Goal: Task Accomplishment & Management: Manage account settings

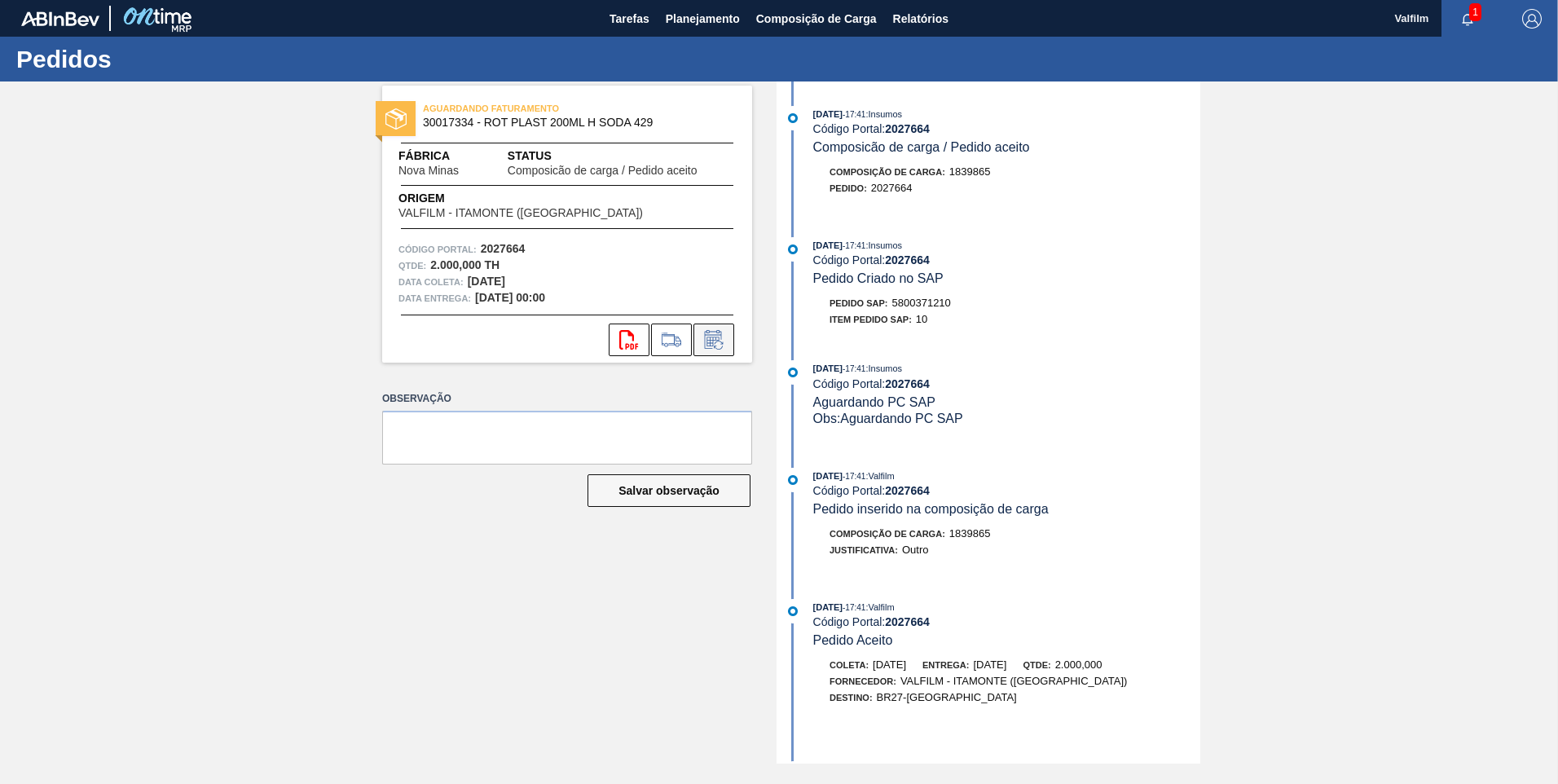
click at [731, 334] on button at bounding box center [714, 340] width 41 height 32
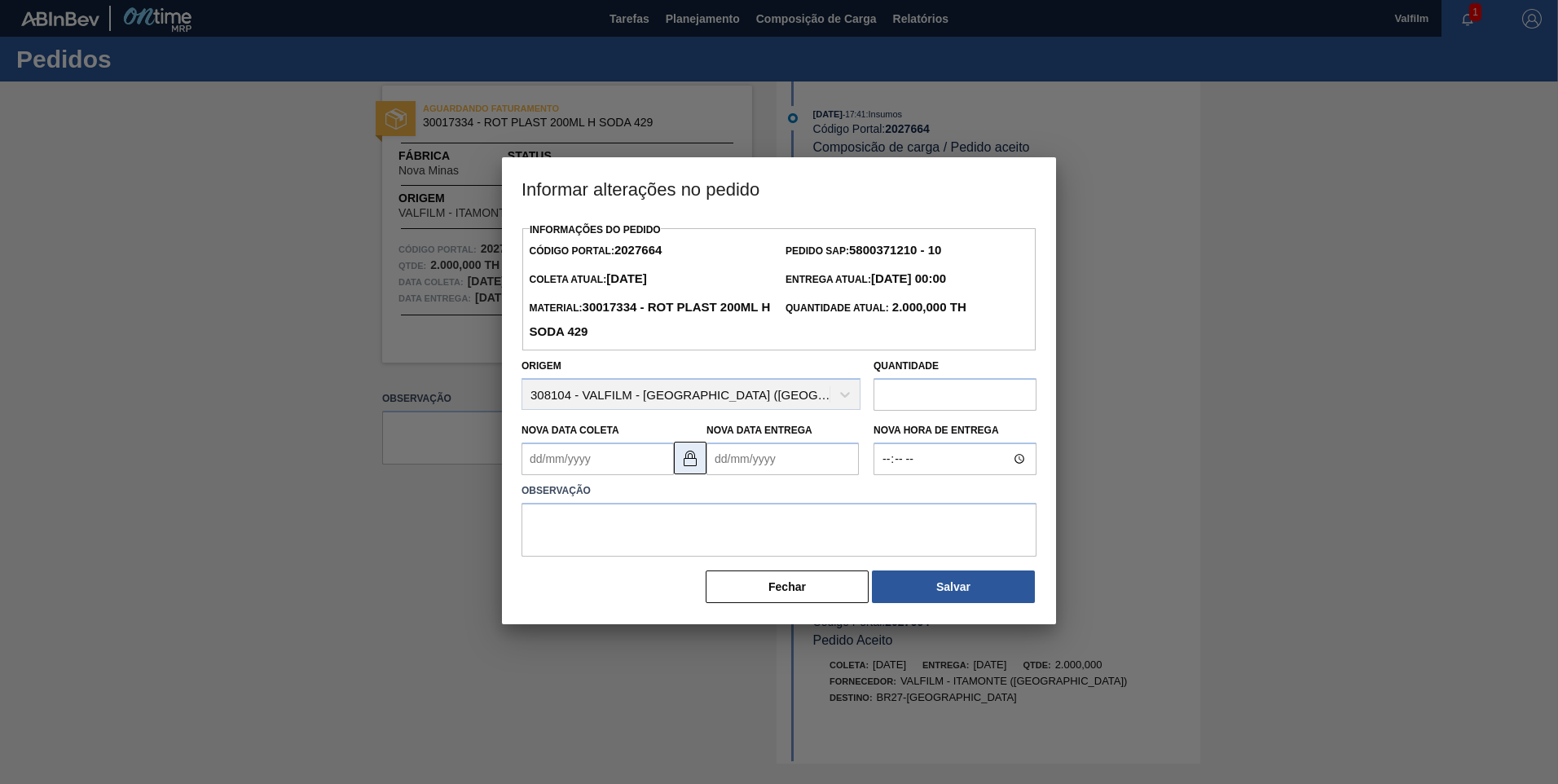
click at [697, 460] on img at bounding box center [690, 458] width 20 height 20
click at [607, 448] on Coleta2027664 "Nova Data Coleta" at bounding box center [597, 459] width 152 height 32
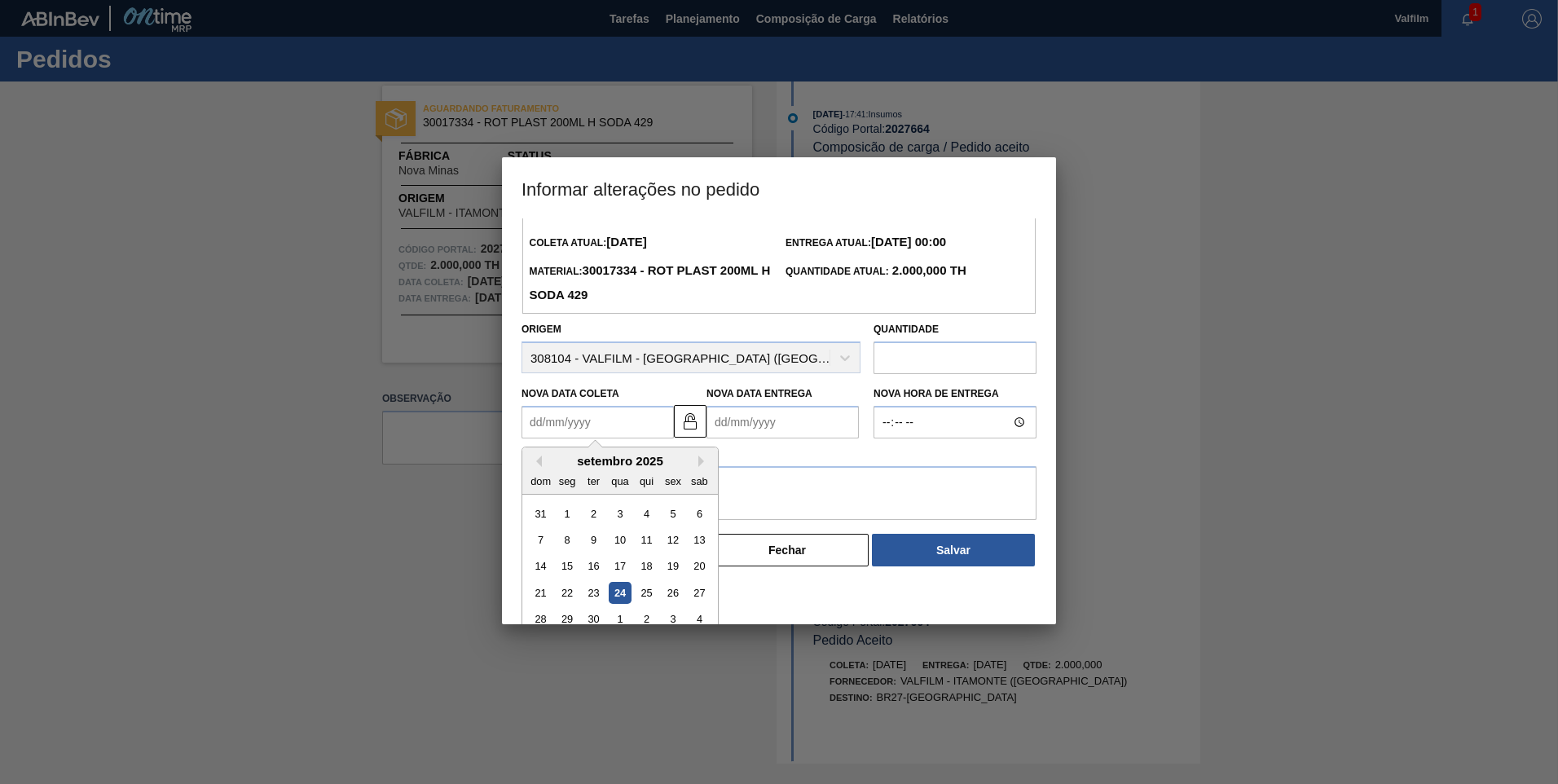
scroll to position [54, 0]
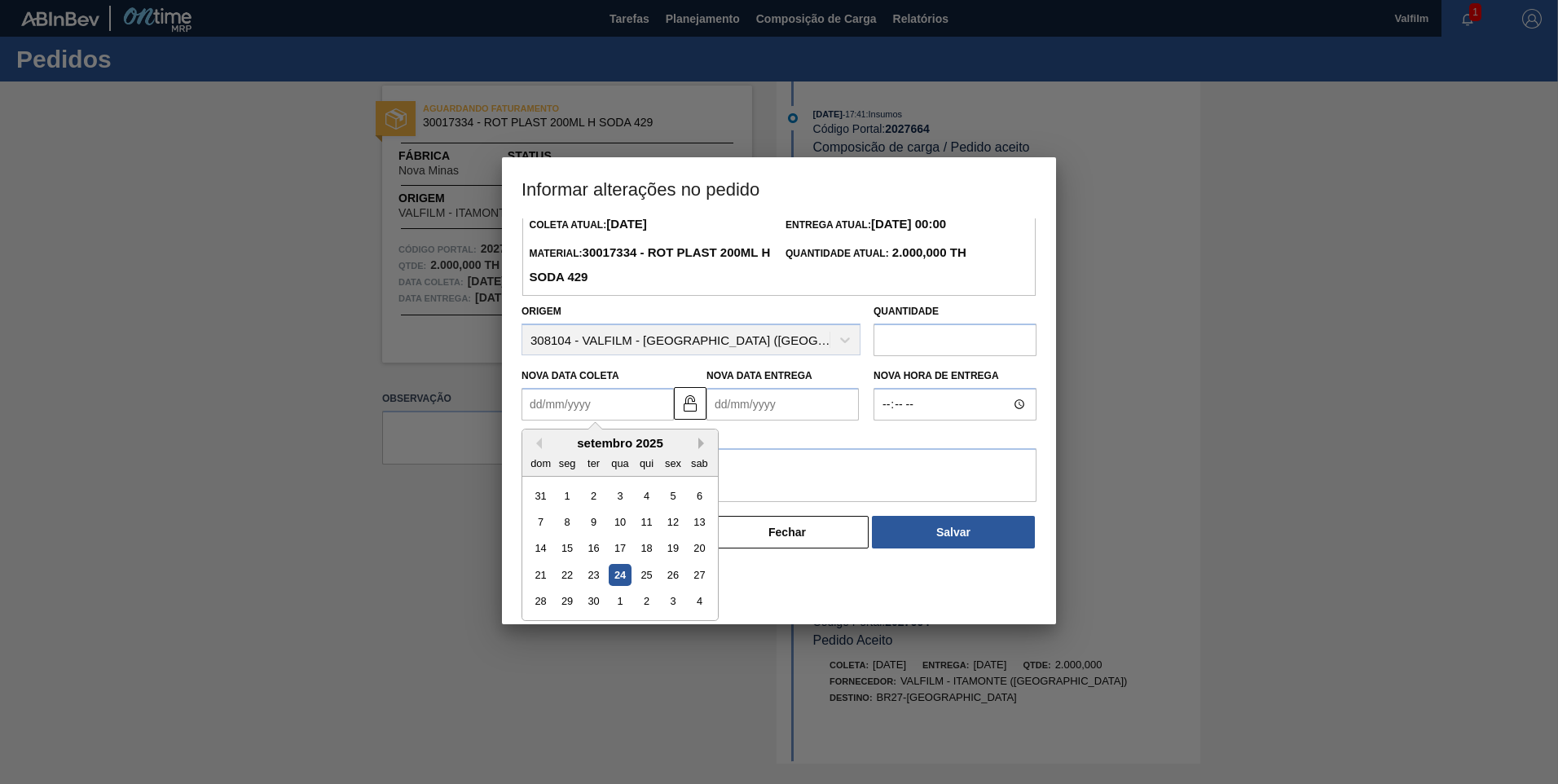
click at [703, 449] on button "Next Month" at bounding box center [703, 443] width 11 height 11
click at [616, 529] on div "8" at bounding box center [620, 522] width 22 height 22
type Coleta2027664 "08/10/2025"
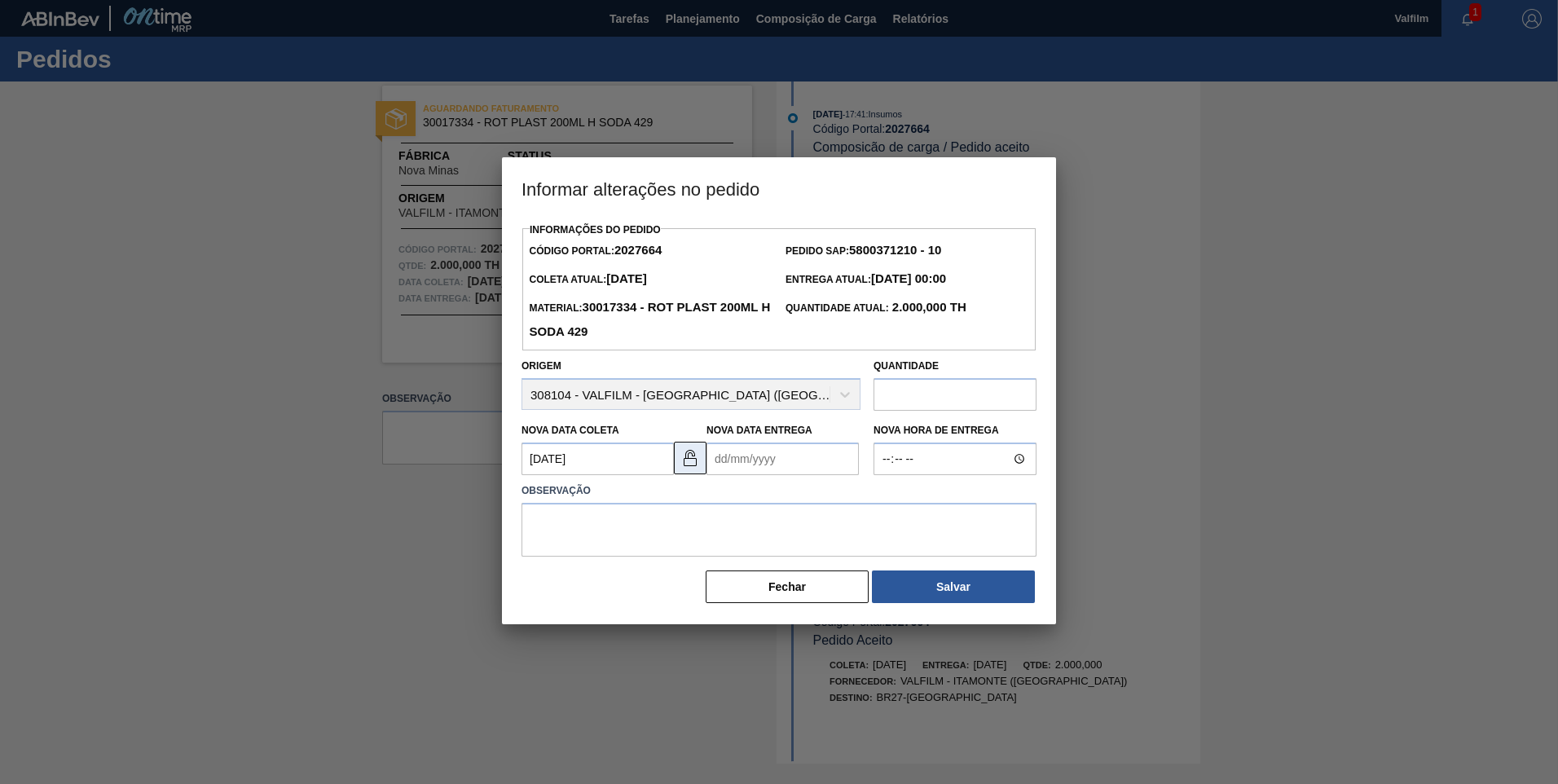
scroll to position [0, 0]
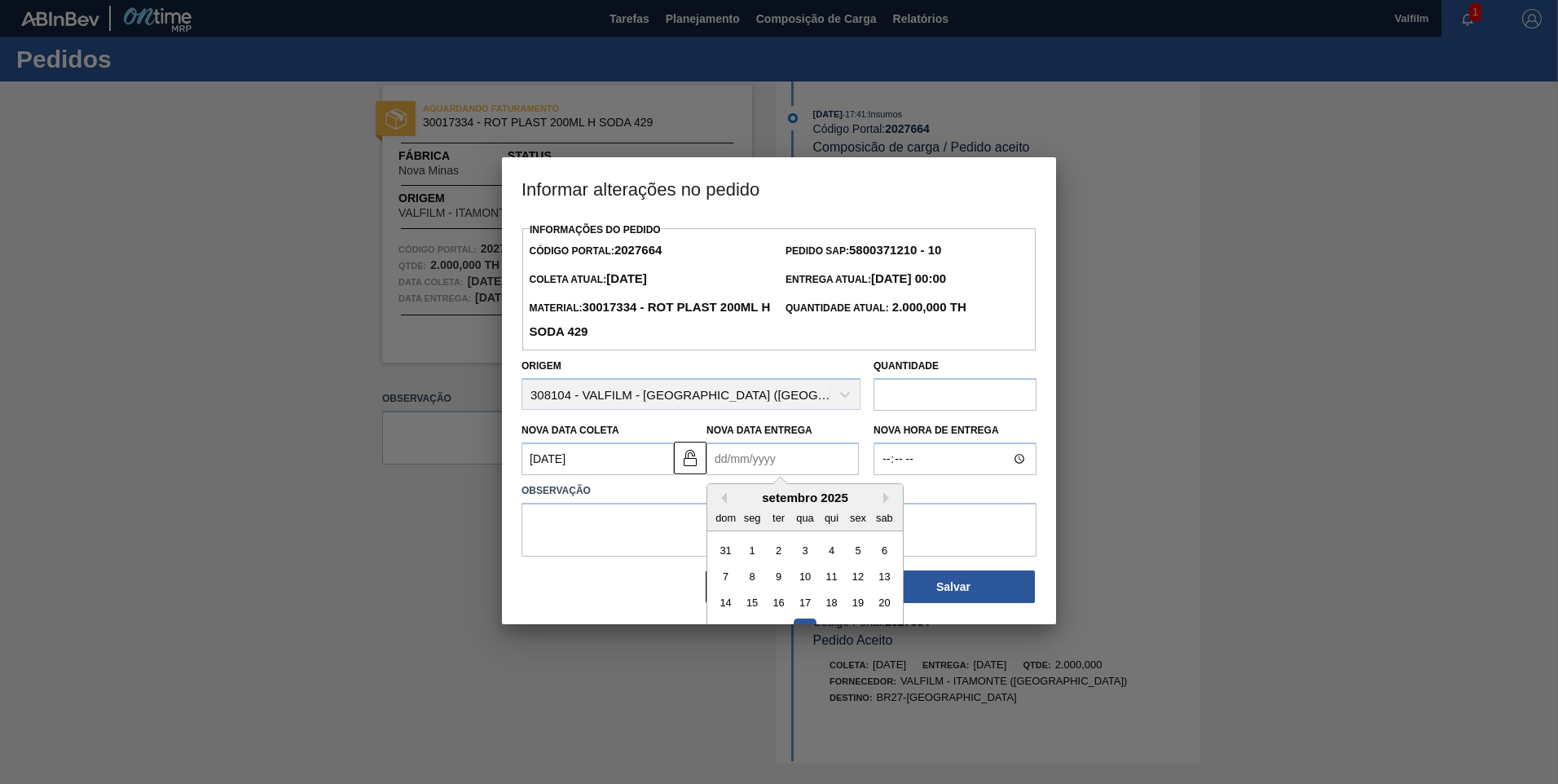
drag, startPoint x: 737, startPoint y: 462, endPoint x: 799, endPoint y: 498, distance: 71.7
click at [738, 462] on Entrega2027664 "Nova Data Entrega" at bounding box center [782, 459] width 152 height 32
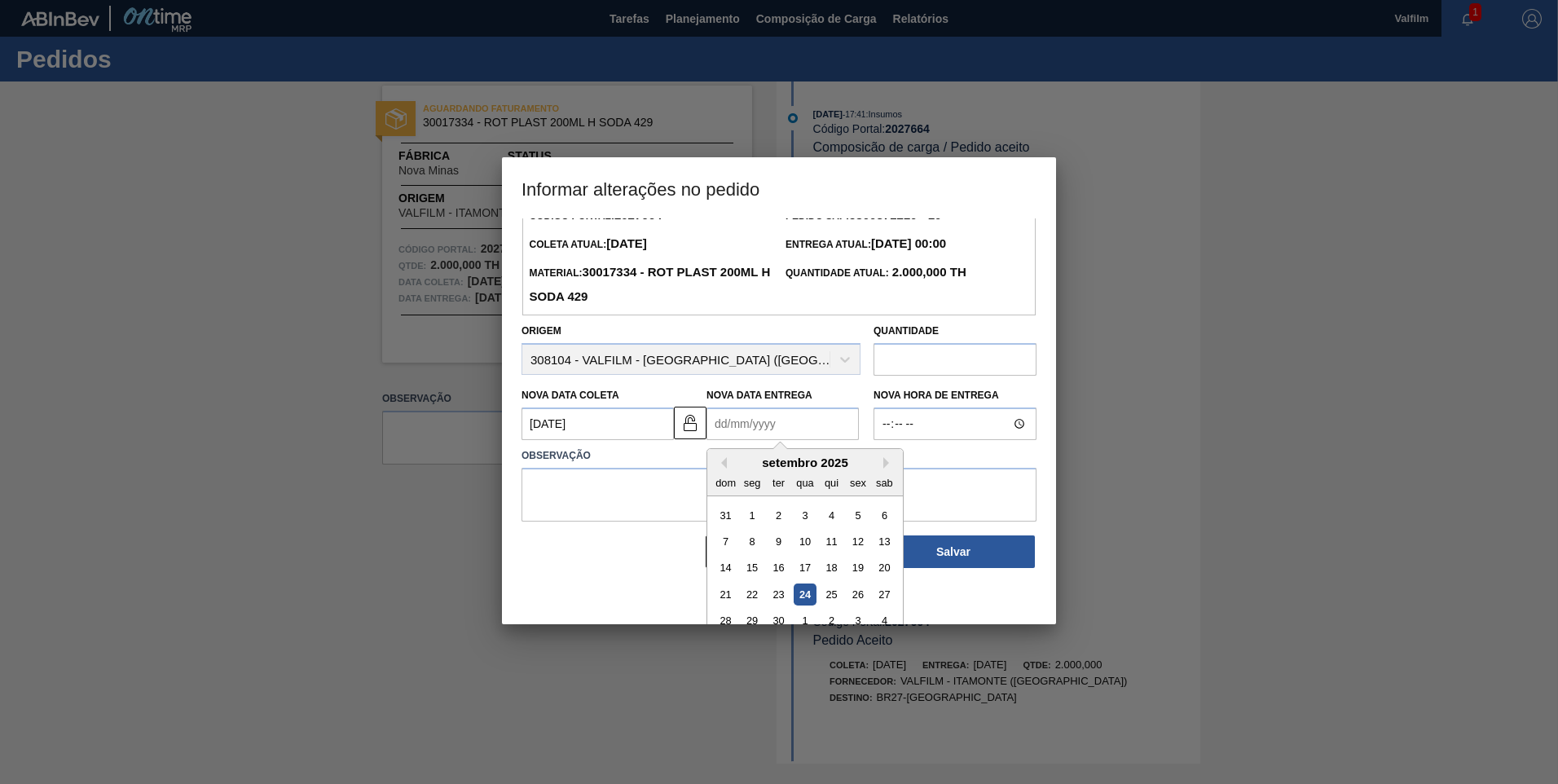
scroll to position [54, 0]
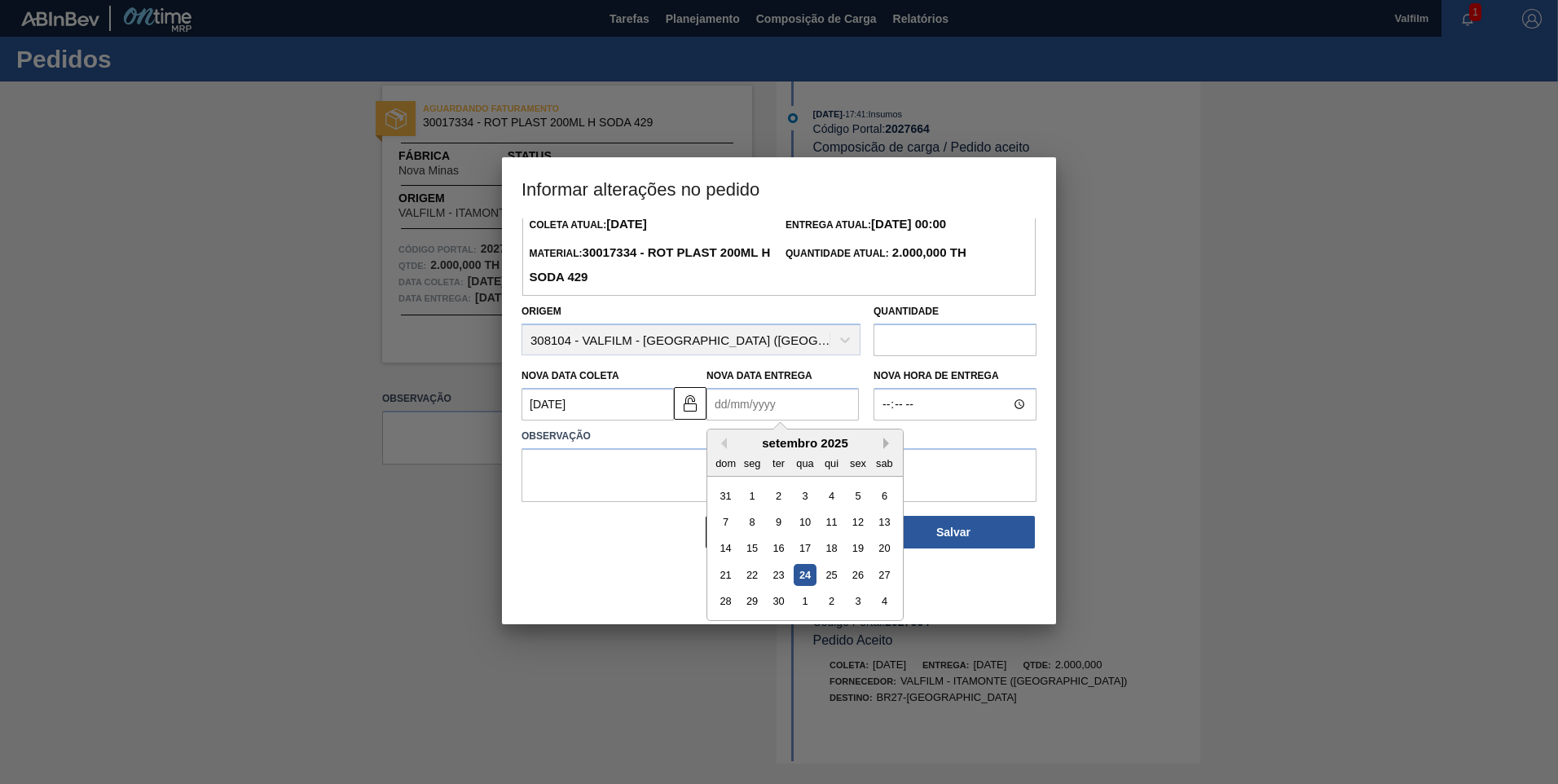
click at [886, 444] on button "Next Month" at bounding box center [889, 443] width 11 height 11
click at [830, 528] on div "9" at bounding box center [832, 522] width 22 height 22
type Entrega2027664 "09/10/2025"
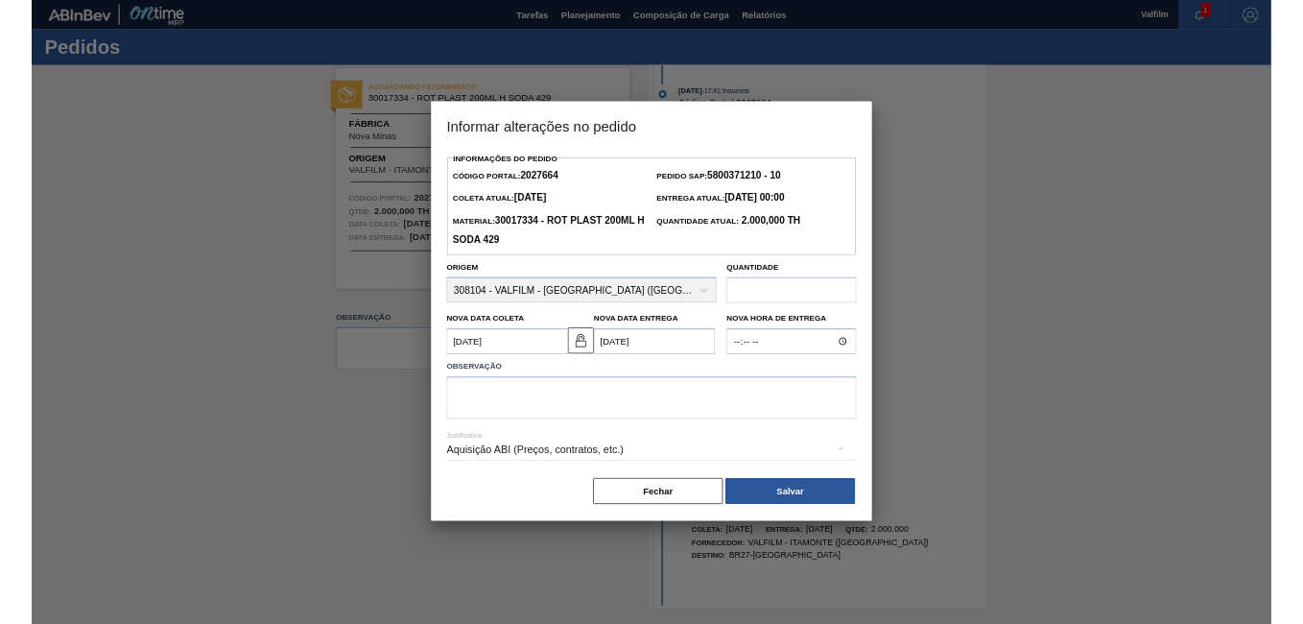
scroll to position [0, 0]
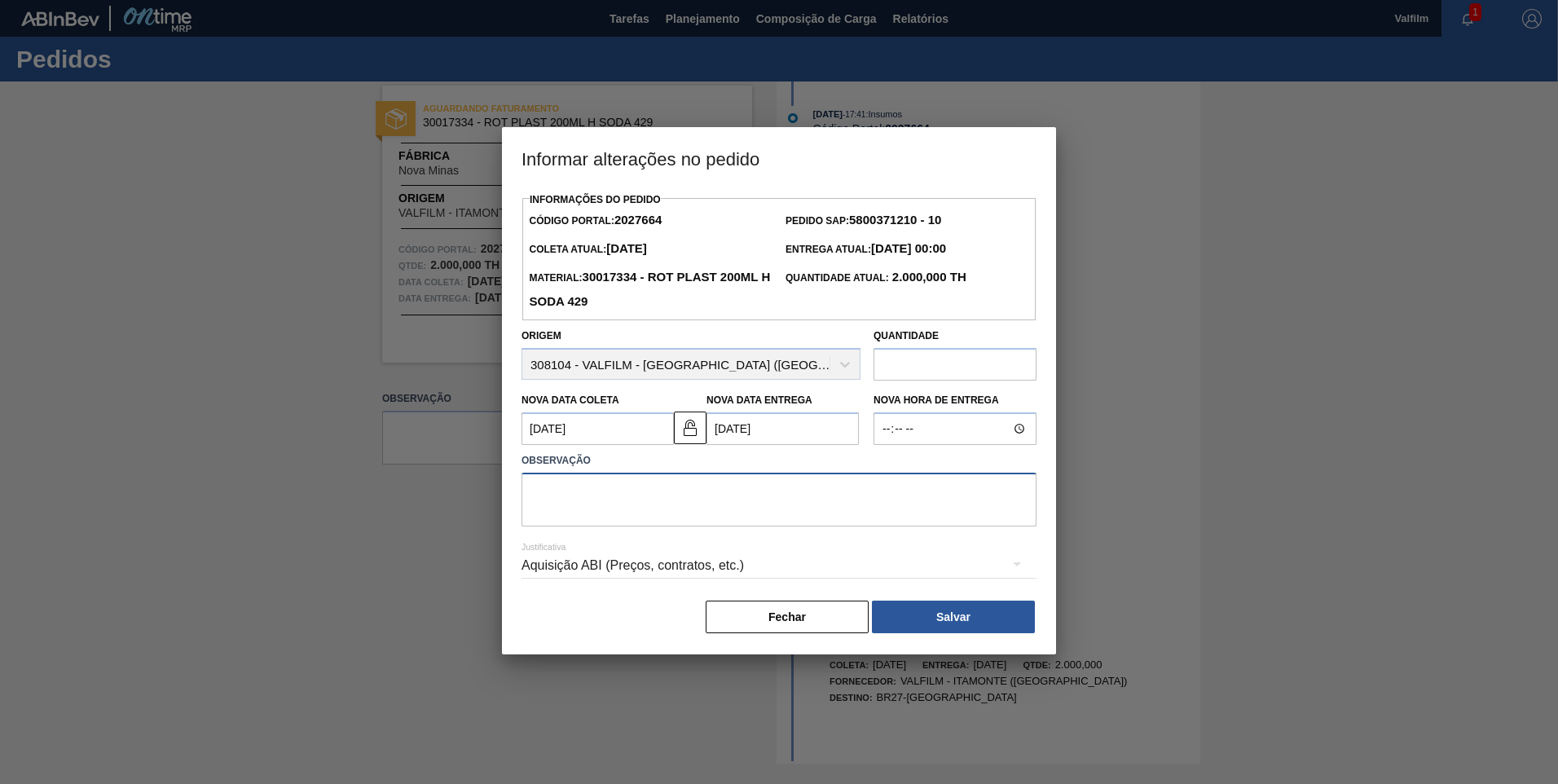
click at [642, 505] on textarea at bounding box center [779, 499] width 515 height 54
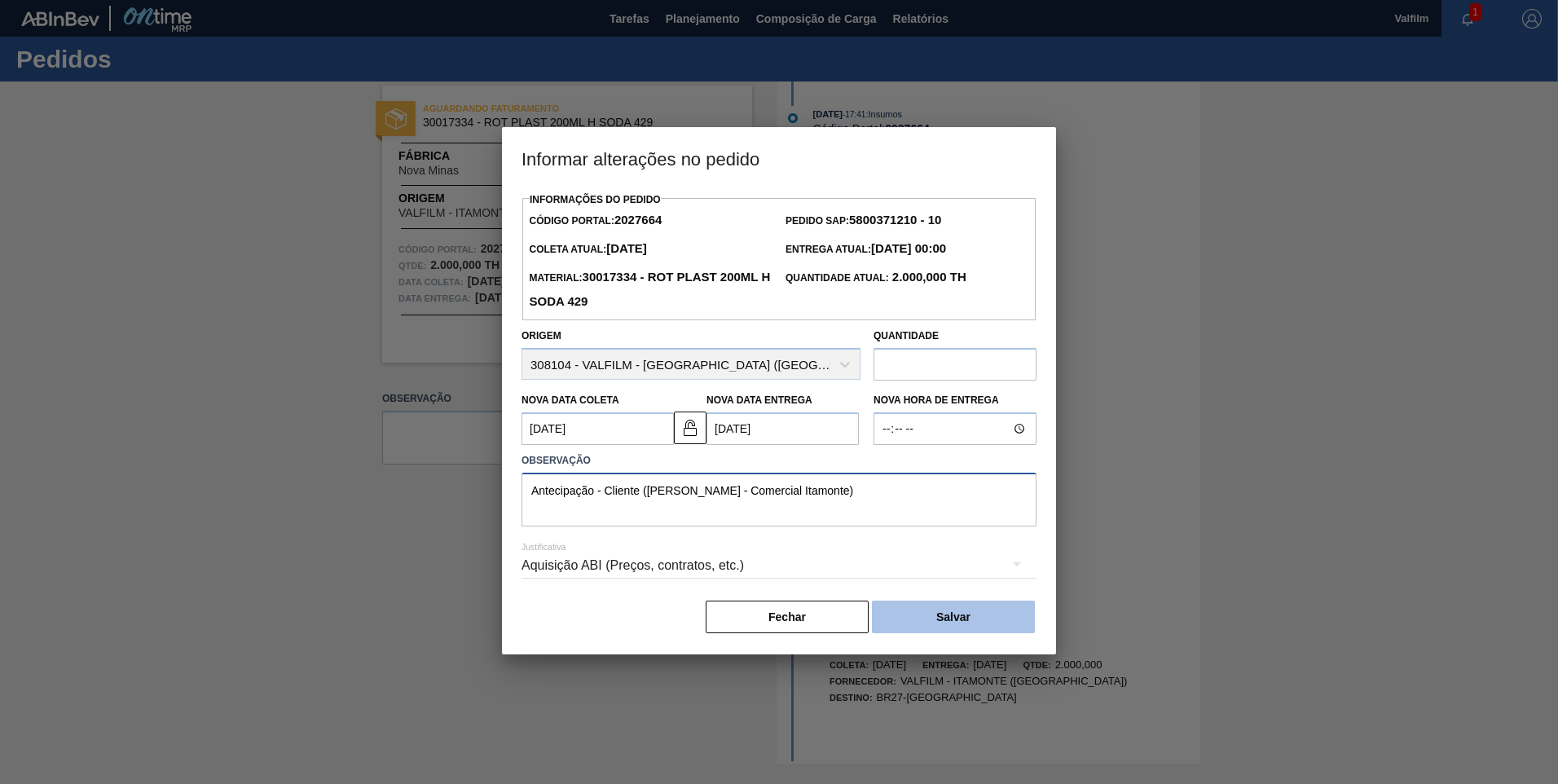
type textarea "Antecipação - Cliente (Ana Carolina - Comercial Itamonte)"
click at [917, 612] on button "Salvar" at bounding box center [953, 617] width 163 height 32
click at [708, 0] on body "Tarefas Planejamento Composição de Carga Relatórios Valfilm 1 Marcar todas como…" at bounding box center [779, 0] width 1558 height 0
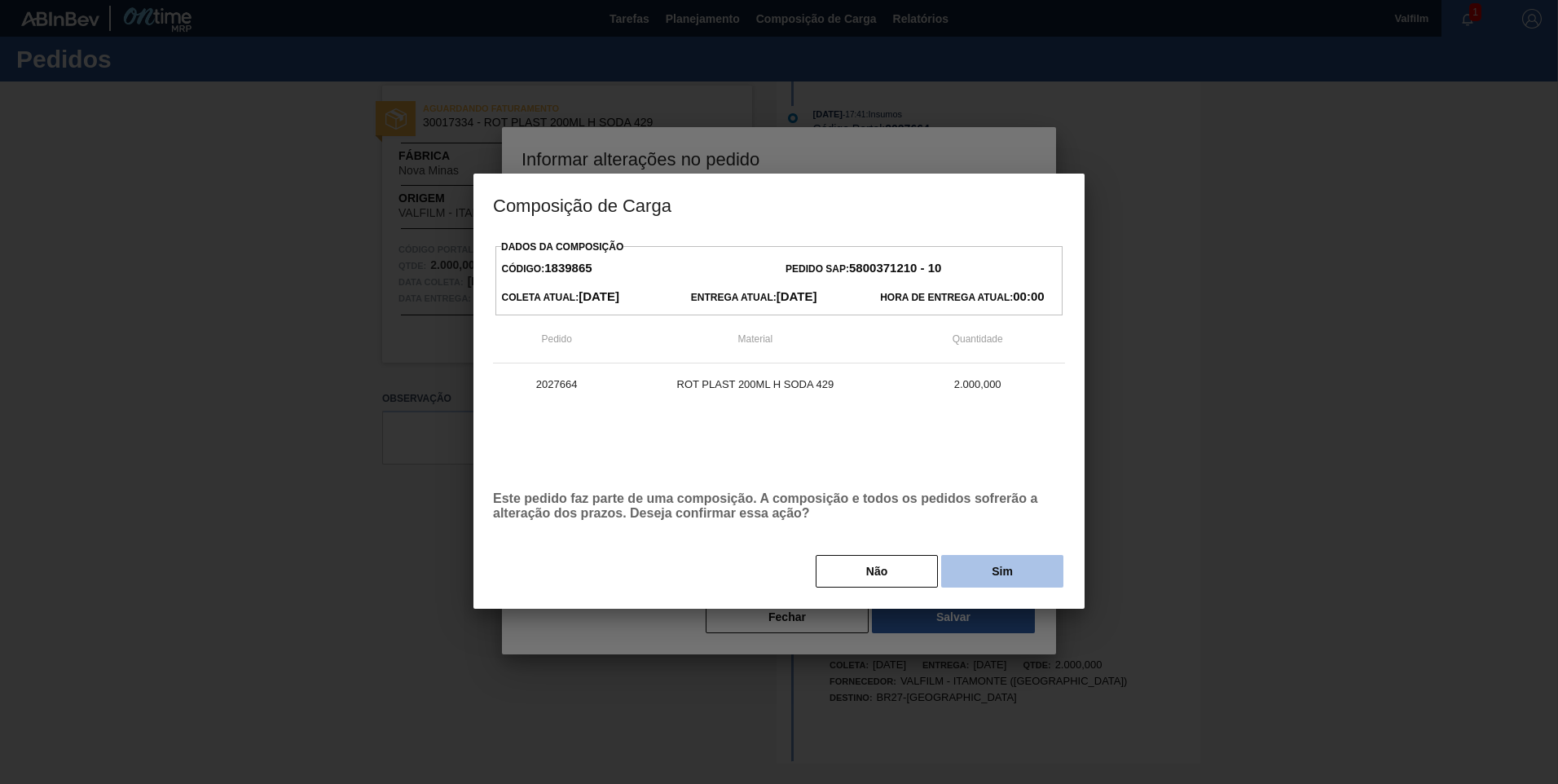
click at [1008, 583] on button "Sim" at bounding box center [1002, 571] width 122 height 32
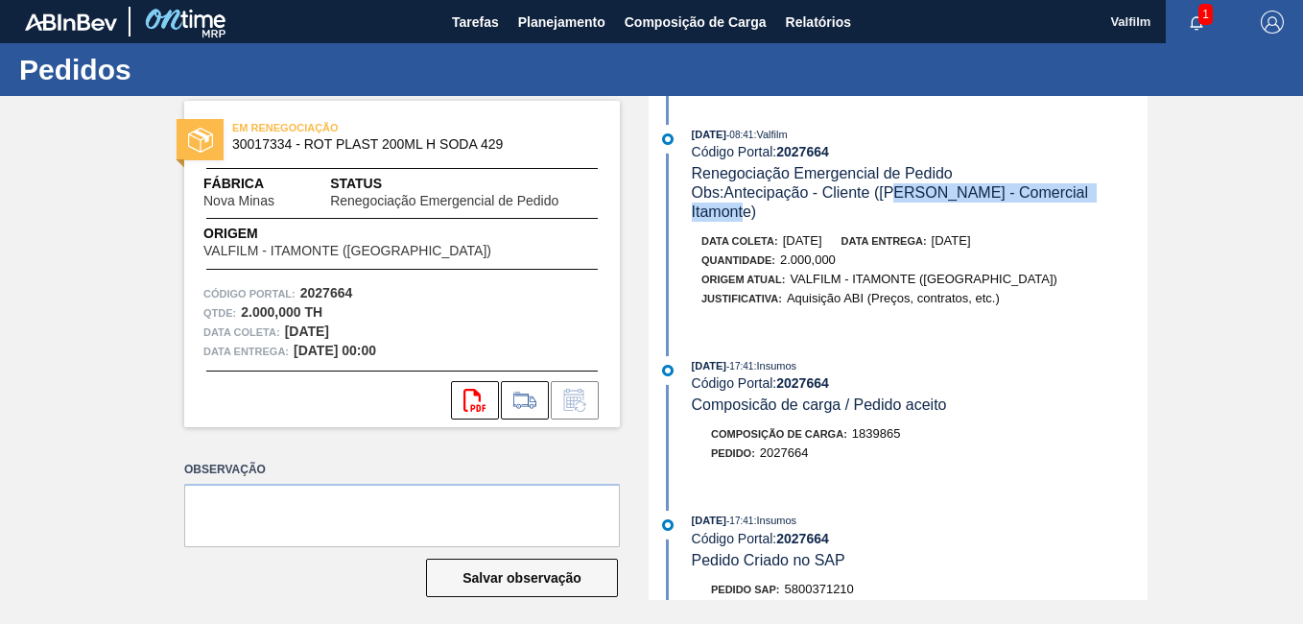
drag, startPoint x: 1119, startPoint y: 195, endPoint x: 903, endPoint y: 195, distance: 215.8
click at [903, 195] on span "Obs: Antecipação - Cliente (Ana Carolina - Comercial Itamonte)" at bounding box center [892, 201] width 401 height 35
drag, startPoint x: 903, startPoint y: 195, endPoint x: 1091, endPoint y: 213, distance: 188.9
click at [1066, 231] on div "Data coleta: 08/10/2025 Data entrega: 09/10/2025" at bounding box center [929, 240] width 456 height 19
drag, startPoint x: 1089, startPoint y: 199, endPoint x: 725, endPoint y: 191, distance: 363.6
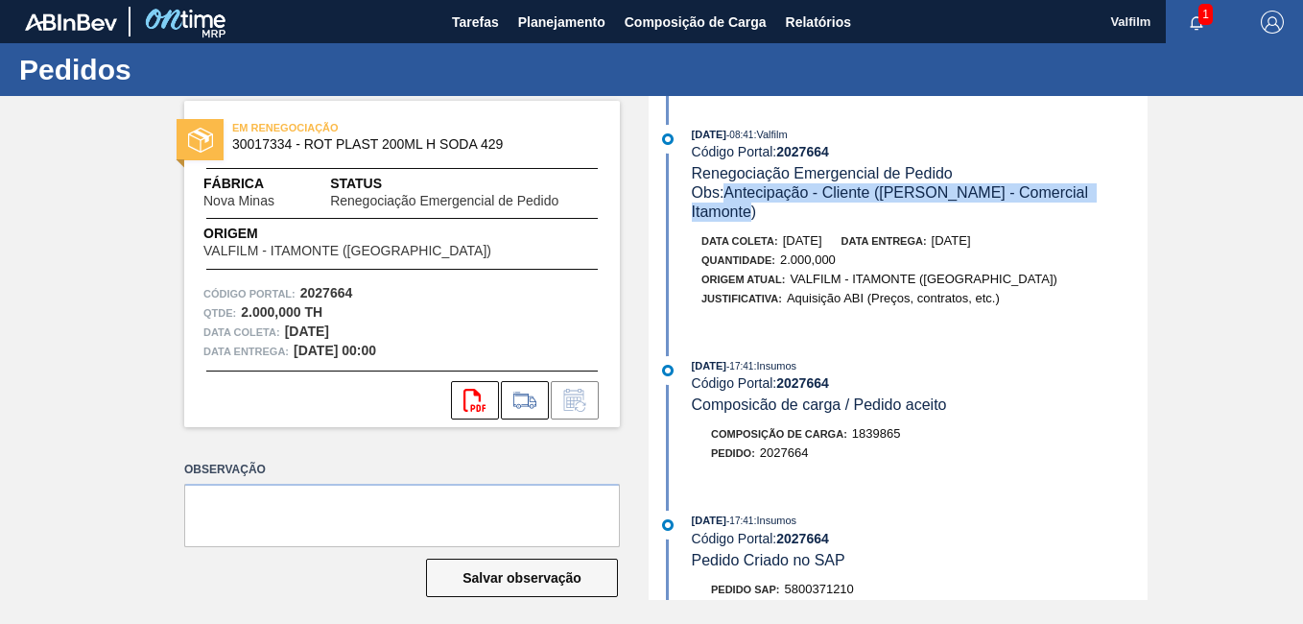
click at [725, 191] on div "Obs: Antecipação - Cliente (Ana Carolina - Comercial Itamonte)" at bounding box center [920, 202] width 456 height 38
copy span "Antecipação - Cliente (Ana Carolina - Comercial Itamonte)"
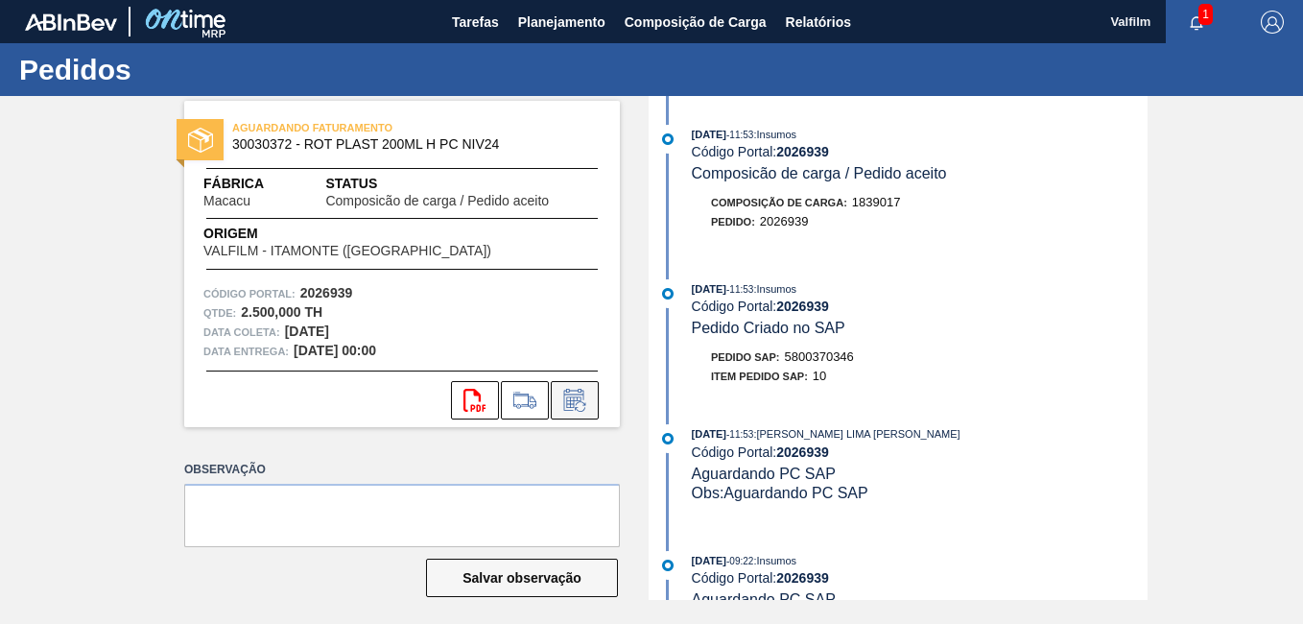
click at [570, 382] on button at bounding box center [575, 400] width 48 height 38
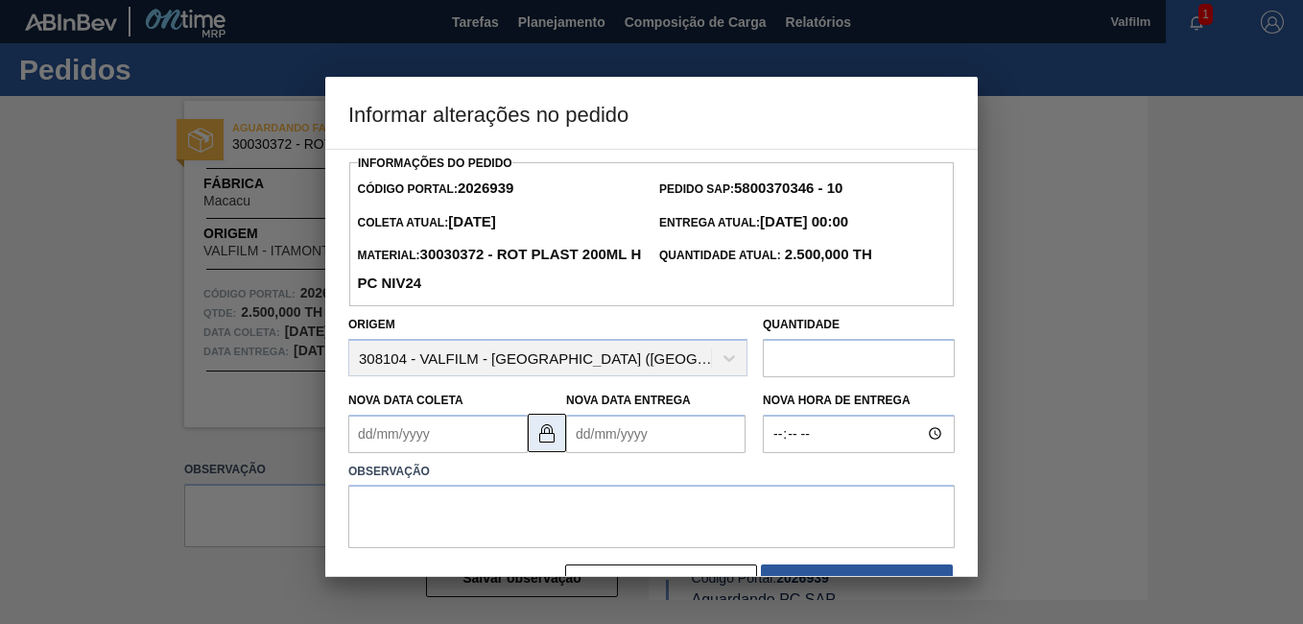
click at [547, 426] on img at bounding box center [546, 432] width 23 height 23
click at [435, 444] on Coleta2026939 "Nova Data Coleta" at bounding box center [437, 433] width 179 height 38
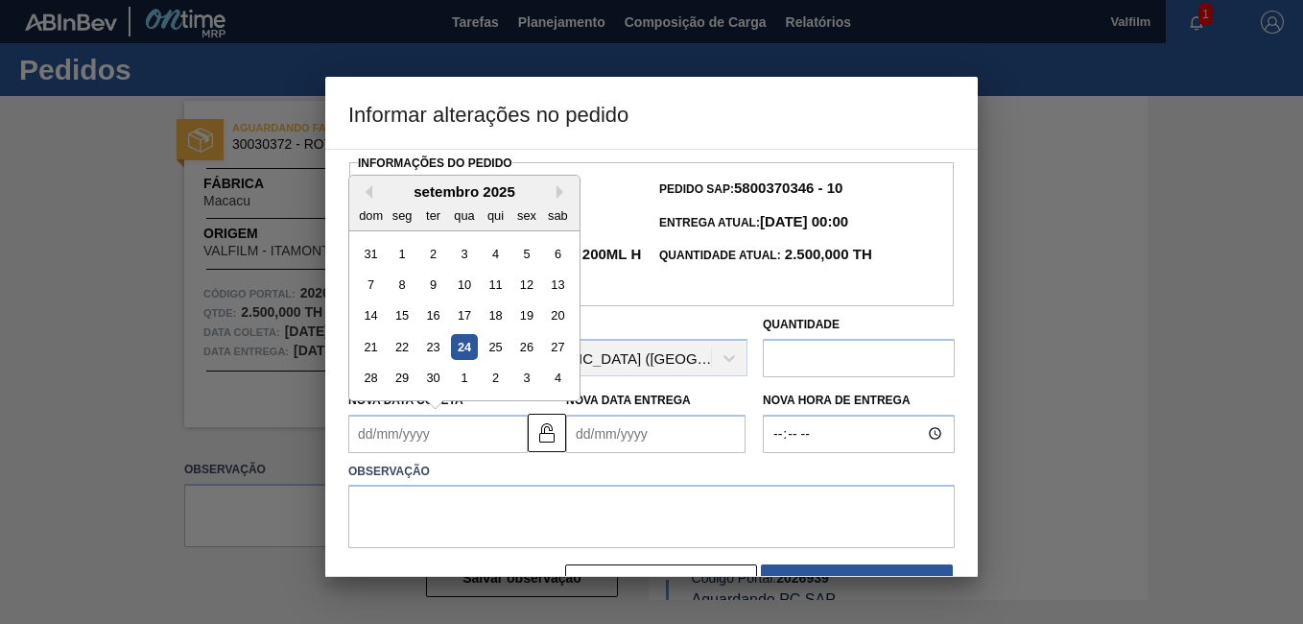
click at [553, 198] on div "setembro 2025" at bounding box center [464, 191] width 230 height 16
click at [559, 197] on button "Next Month" at bounding box center [562, 191] width 13 height 13
click at [492, 293] on div "9" at bounding box center [496, 284] width 26 height 26
type Coleta2026939 "09/10/2025"
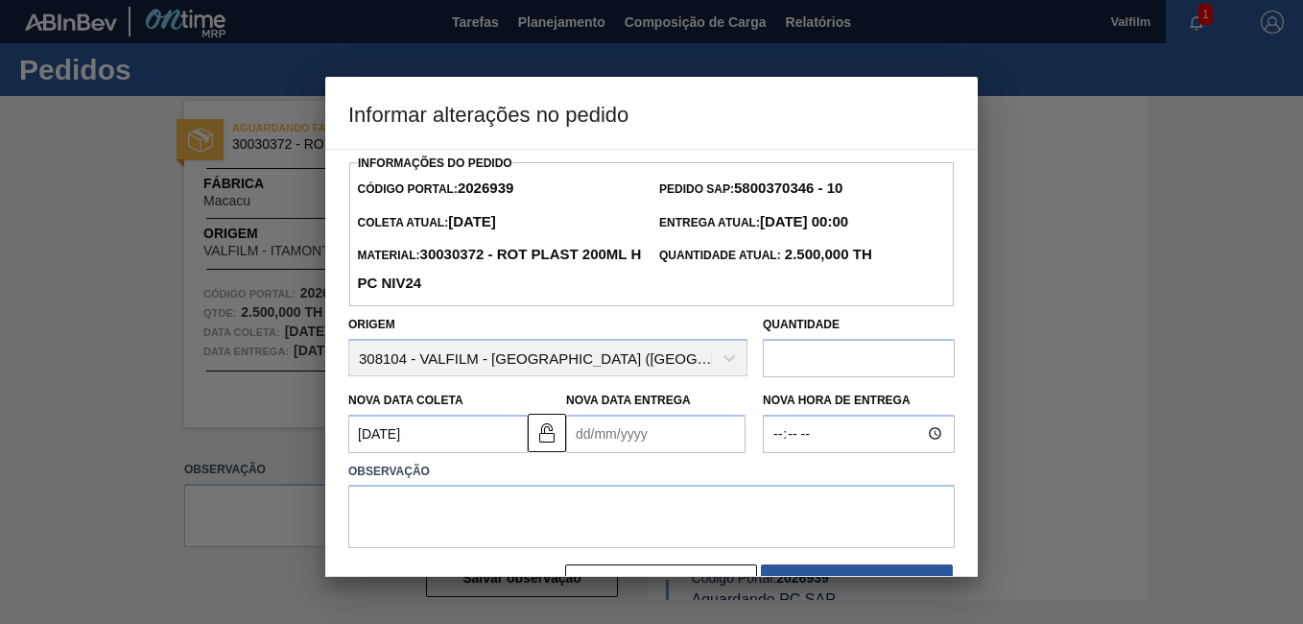
click at [660, 447] on Entrega2026939 "Nova Data Entrega" at bounding box center [655, 433] width 179 height 38
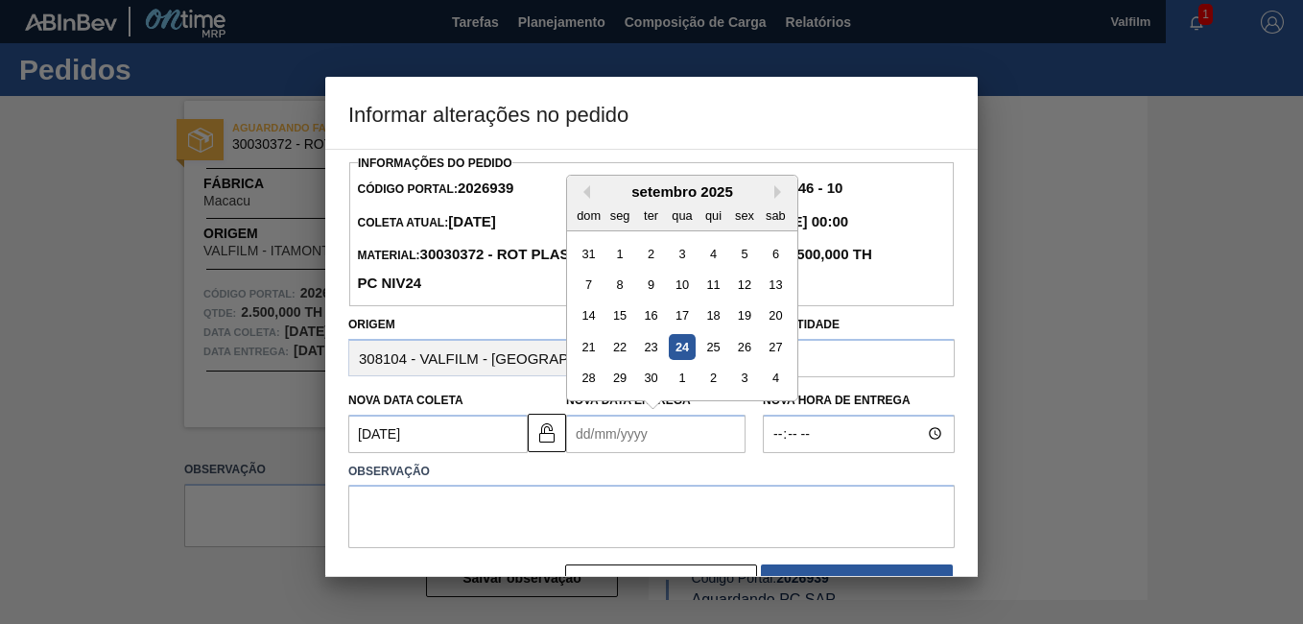
click at [770, 191] on div "setembro 2025" at bounding box center [682, 191] width 230 height 16
click at [777, 193] on button "Next Month" at bounding box center [780, 191] width 13 height 13
click at [744, 294] on div "10" at bounding box center [744, 284] width 26 height 26
type Entrega2026939 "10/10/2025"
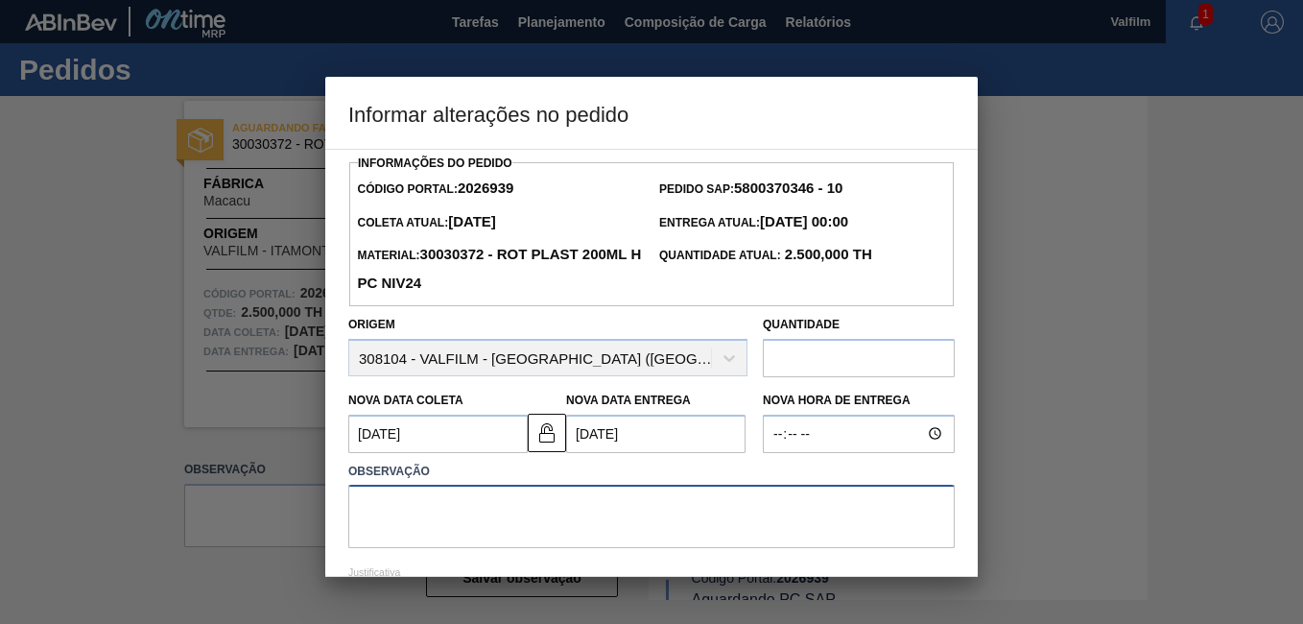
click at [637, 491] on textarea at bounding box center [651, 515] width 606 height 63
paste textarea "Antecipação - Cliente (Ana Carolina - Comercial Itamonte)"
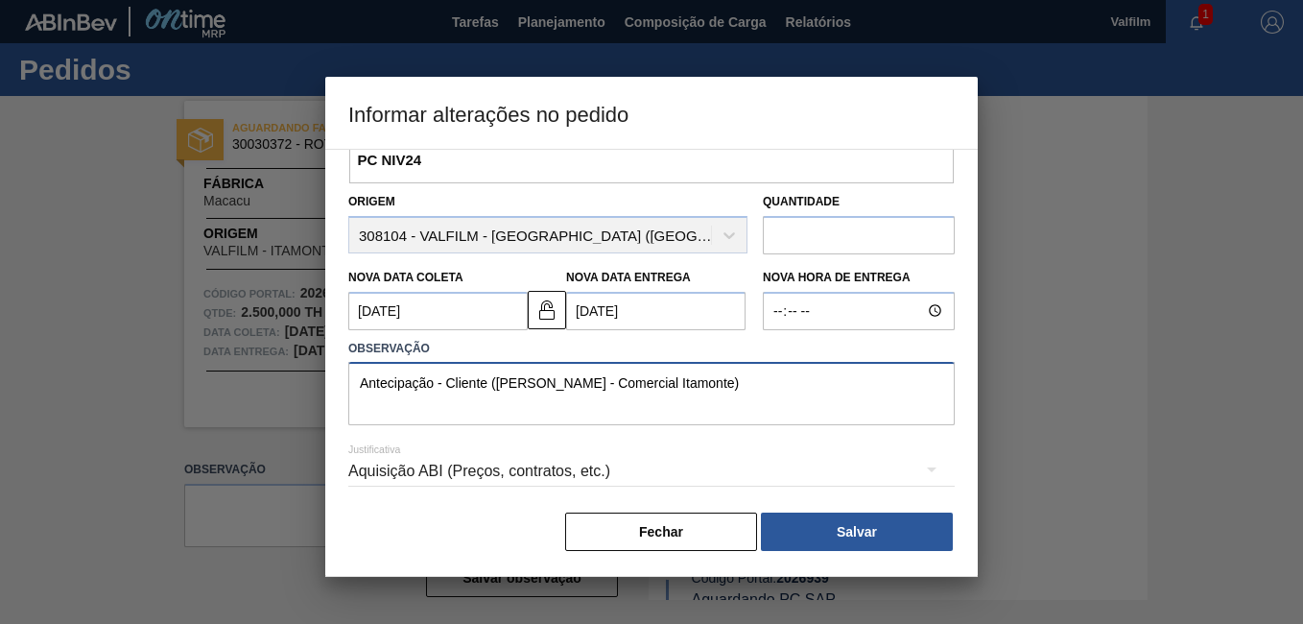
scroll to position [127, 0]
type textarea "Antecipação - Cliente (Ana Carolina - Comercial Itamonte)"
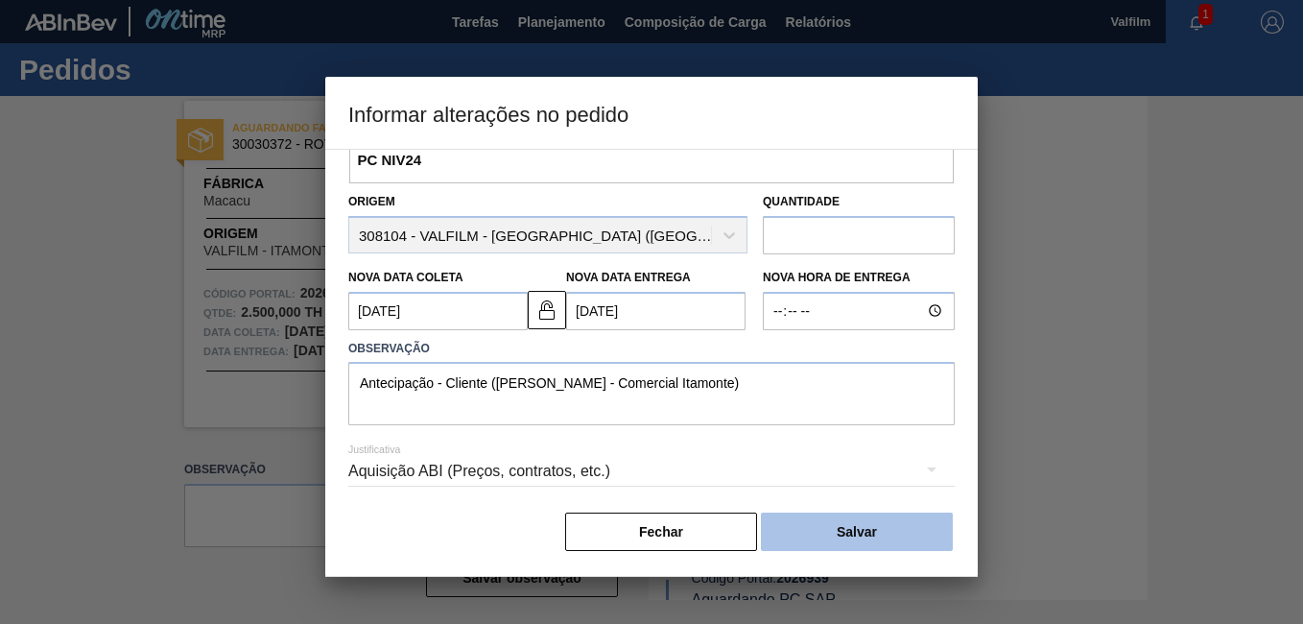
click at [854, 513] on button "Salvar" at bounding box center [857, 531] width 192 height 38
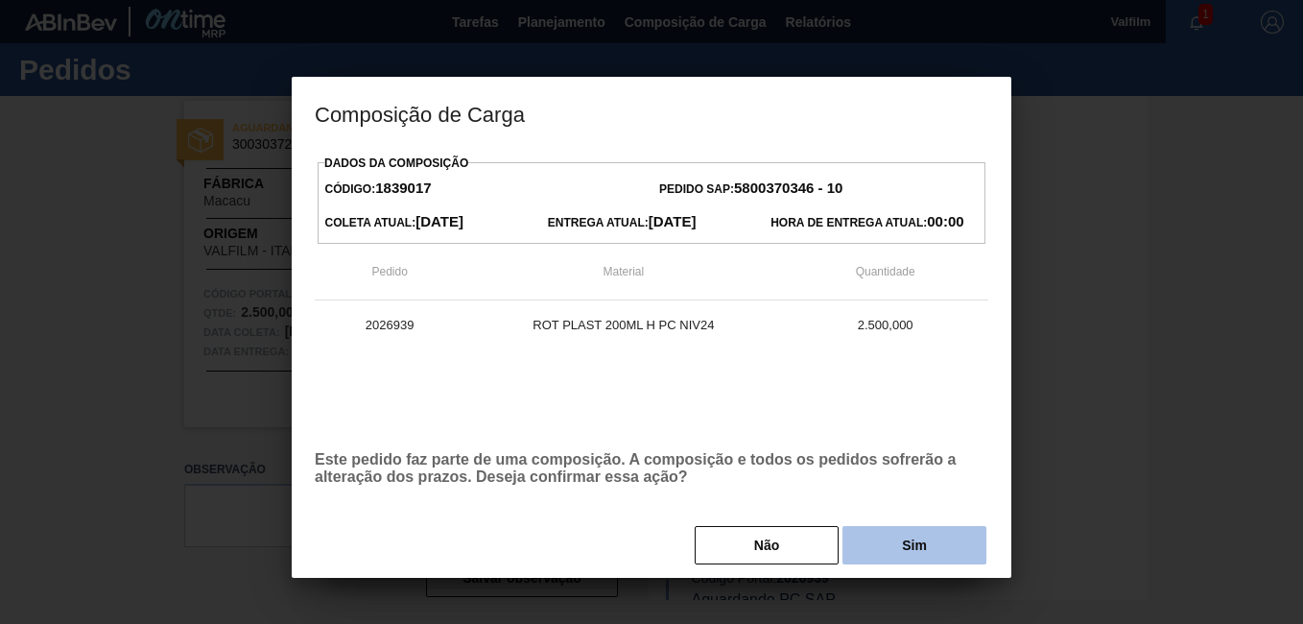
click at [873, 532] on button "Sim" at bounding box center [914, 545] width 144 height 38
